Goal: Task Accomplishment & Management: Manage account settings

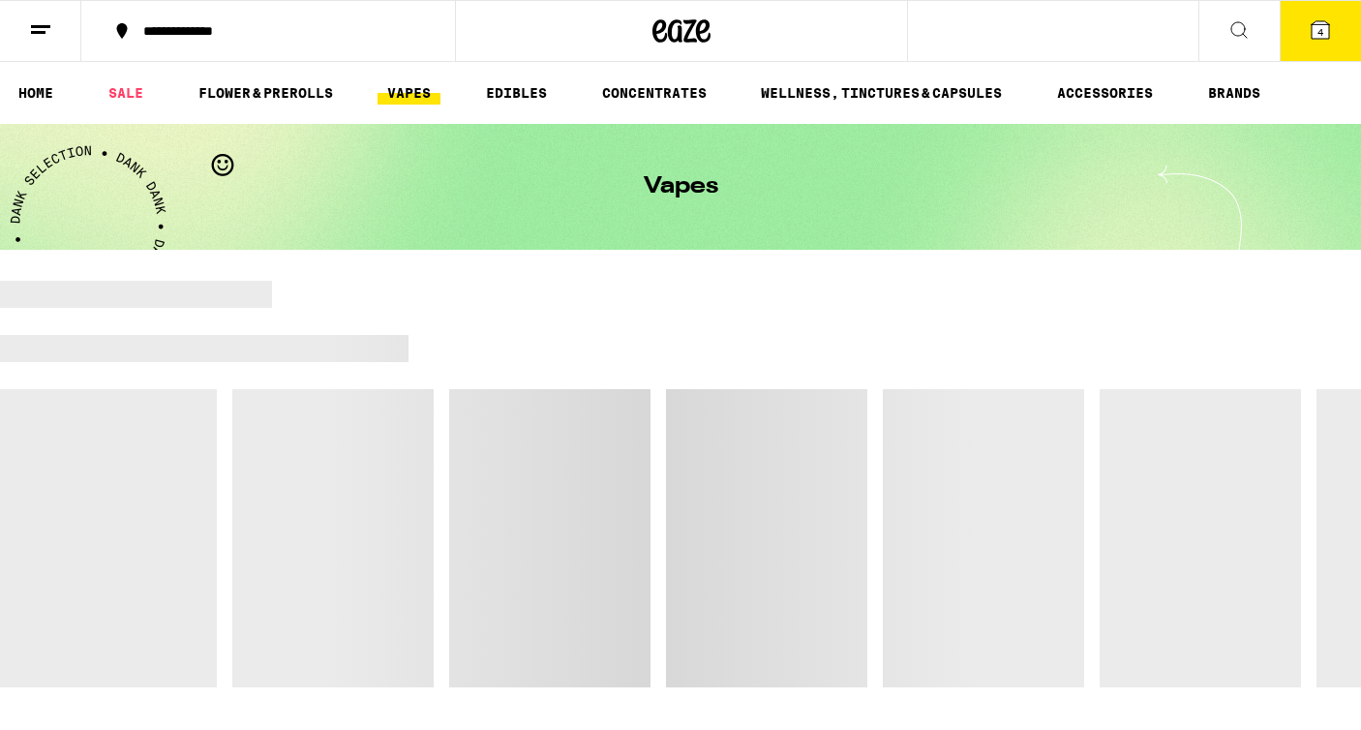
click at [44, 26] on line at bounding box center [40, 26] width 19 height 0
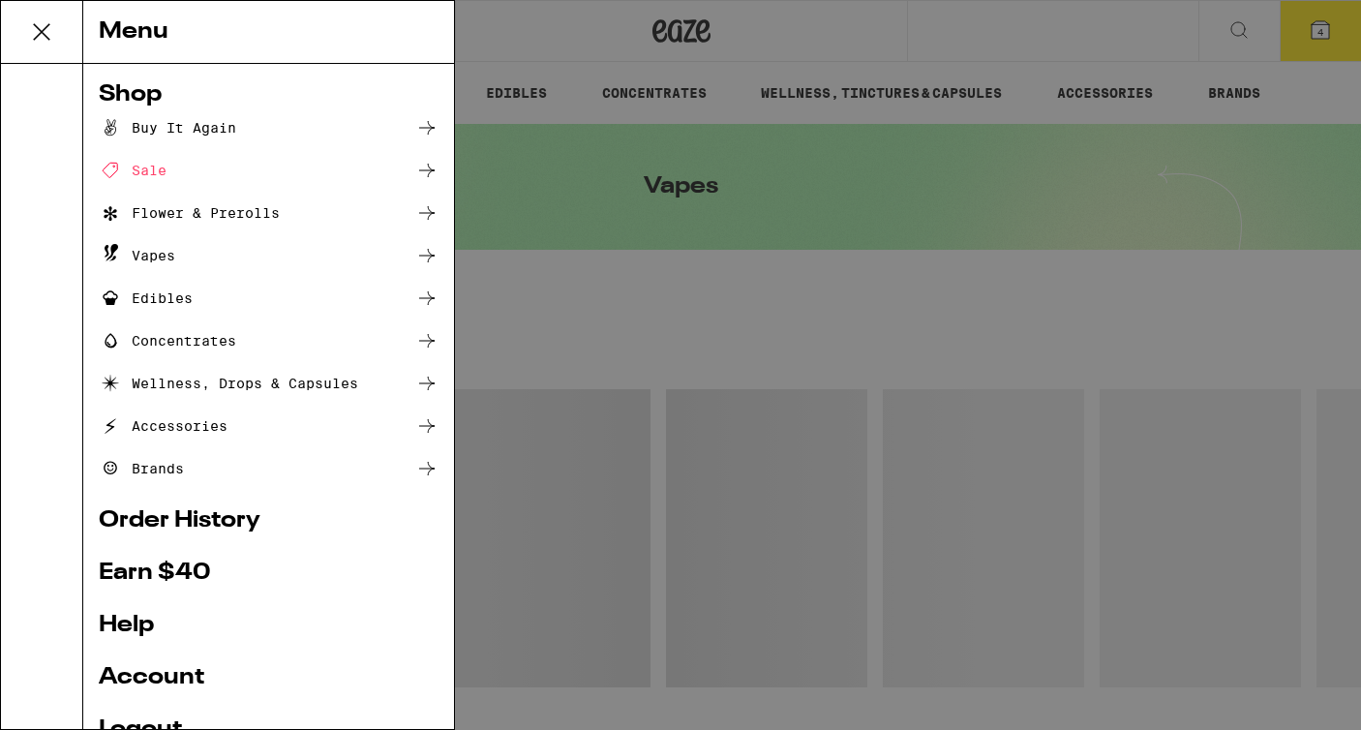
scroll to position [160, 0]
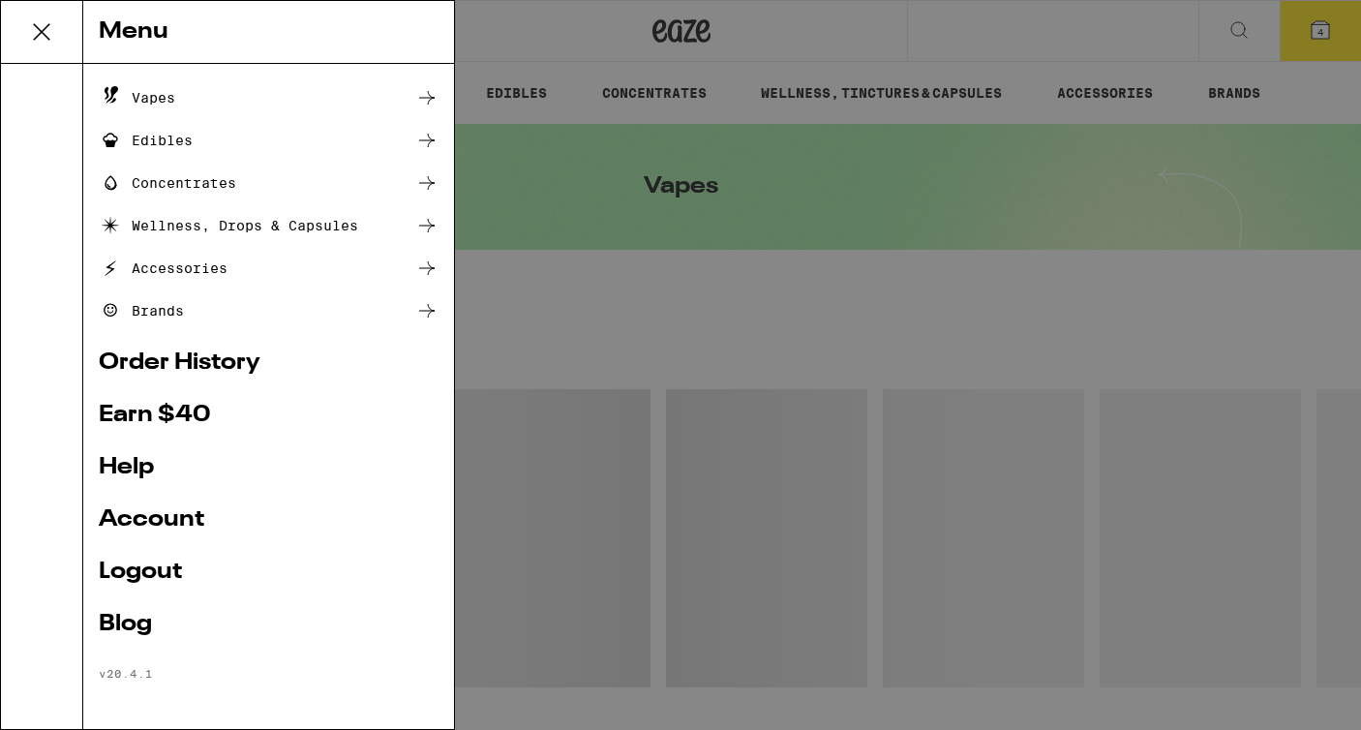
click at [144, 589] on ul "Shop Buy It Again Sale Flower & Prerolls Vapes Edibles Concentrates Wellness, D…" at bounding box center [269, 302] width 340 height 755
click at [144, 573] on link "Logout" at bounding box center [269, 572] width 340 height 23
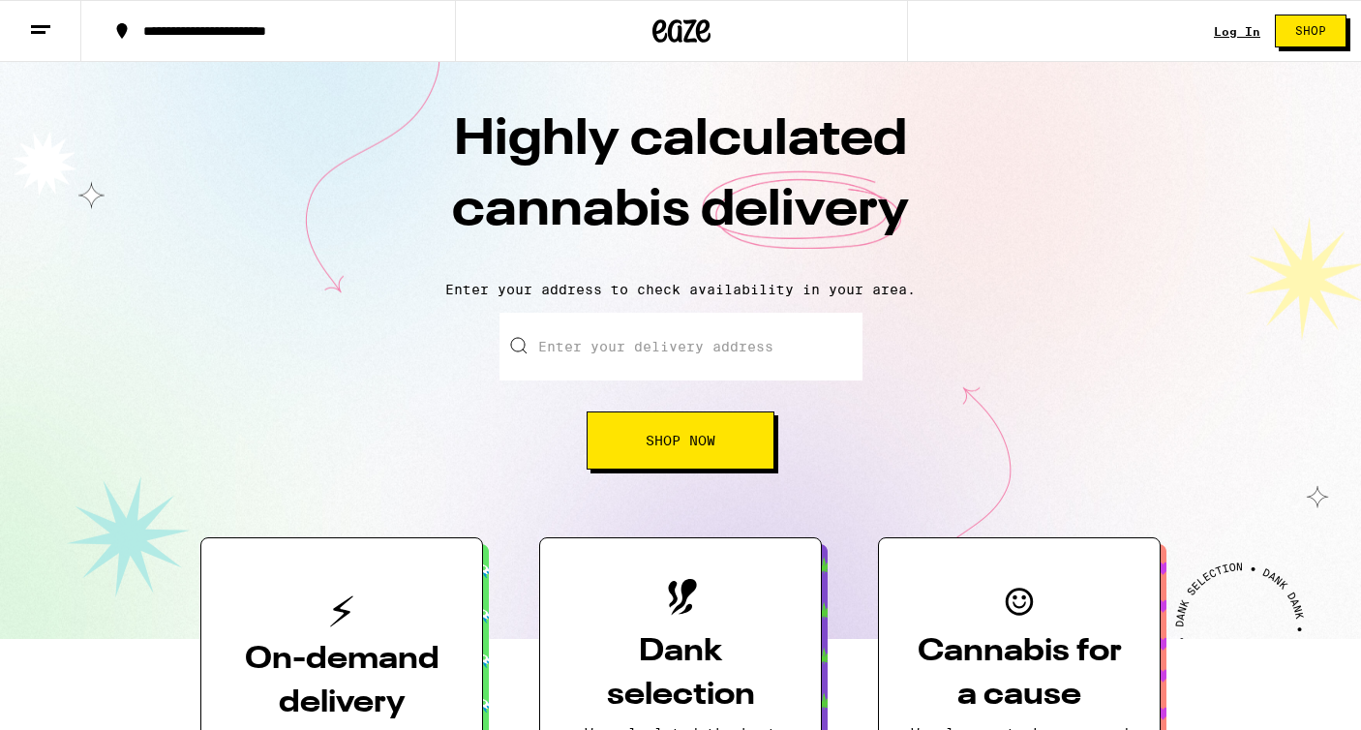
click at [1256, 27] on link "Log In" at bounding box center [1237, 31] width 46 height 13
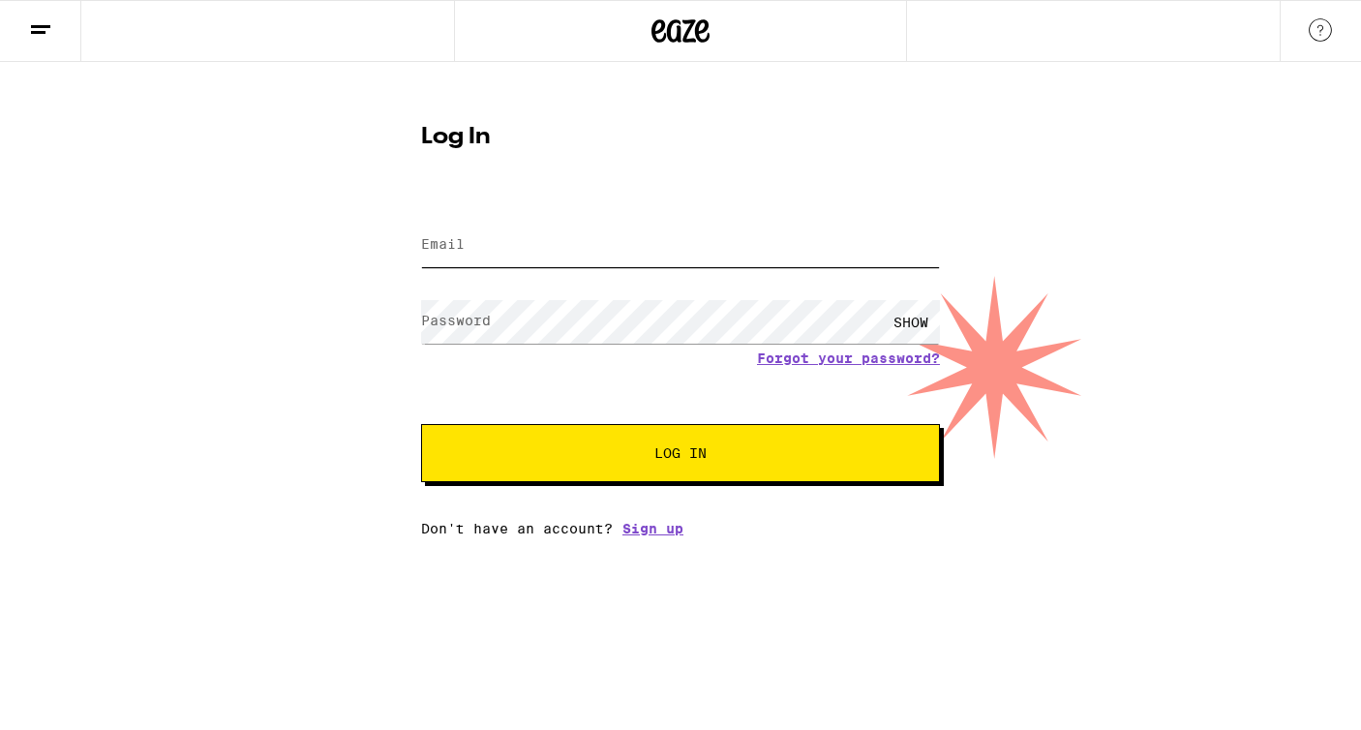
click at [686, 233] on input "Email" at bounding box center [680, 246] width 519 height 44
type input "victorsims @[DOMAIN_NAME]"
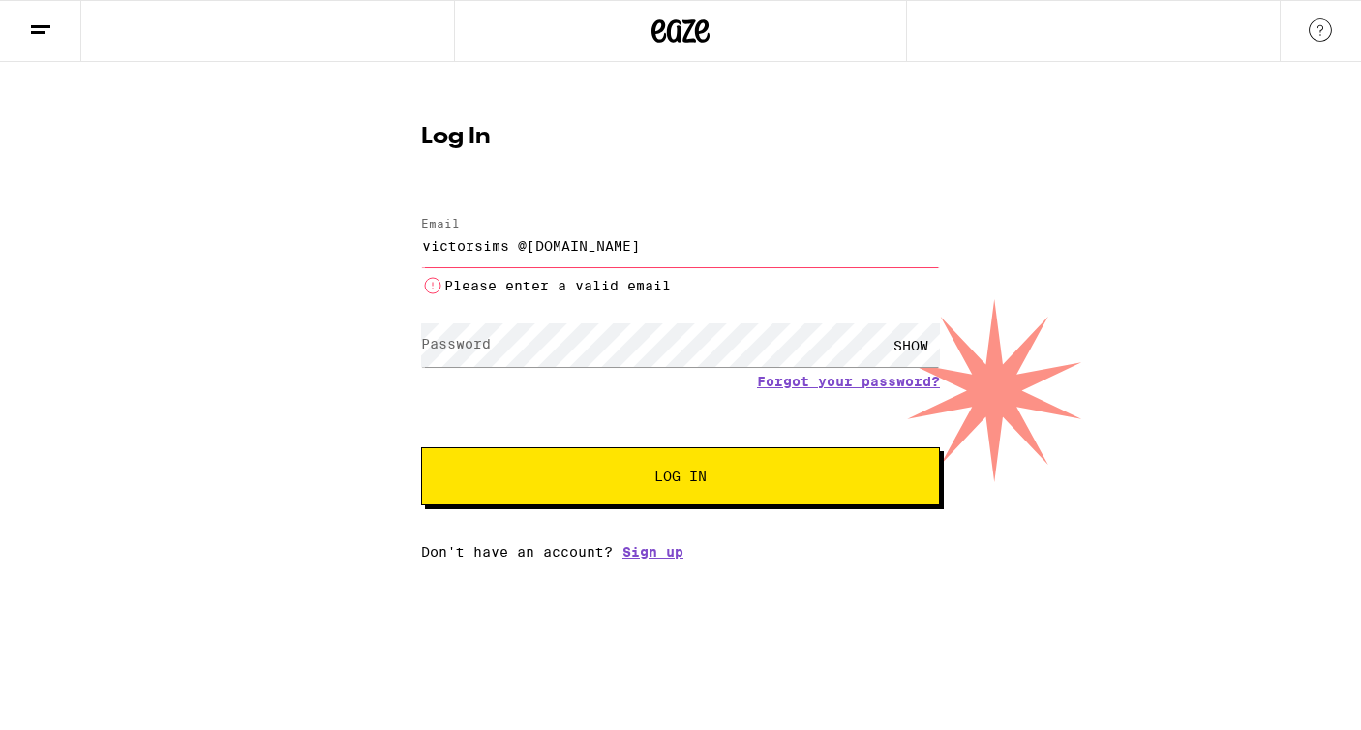
click at [682, 192] on div "Log In Email Email [EMAIL_ADDRESS][DOMAIN_NAME] Please enter a valid email Pass…" at bounding box center [681, 334] width 558 height 449
